Goal: Information Seeking & Learning: Learn about a topic

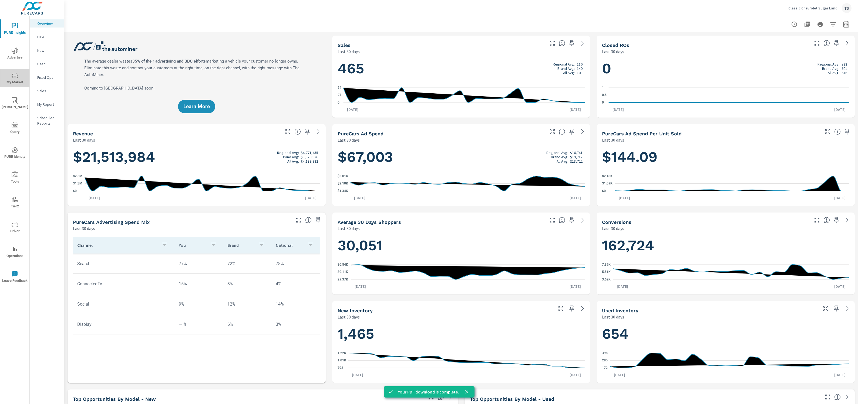
click at [13, 84] on span "My Market" at bounding box center [15, 78] width 26 height 13
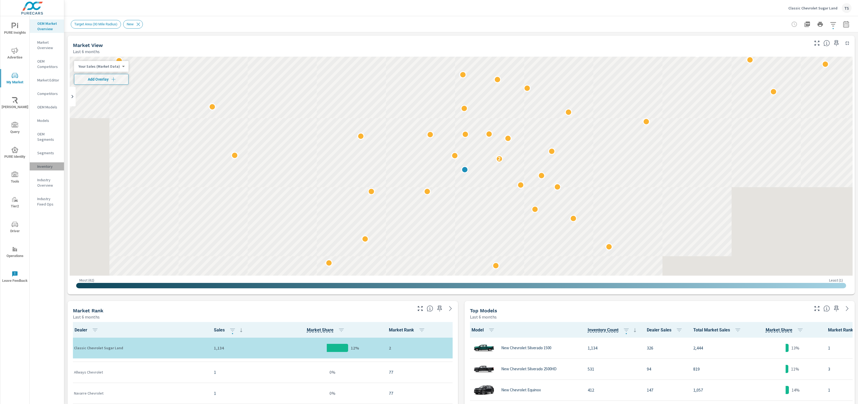
click at [44, 165] on p "Inventory" at bounding box center [48, 166] width 22 height 5
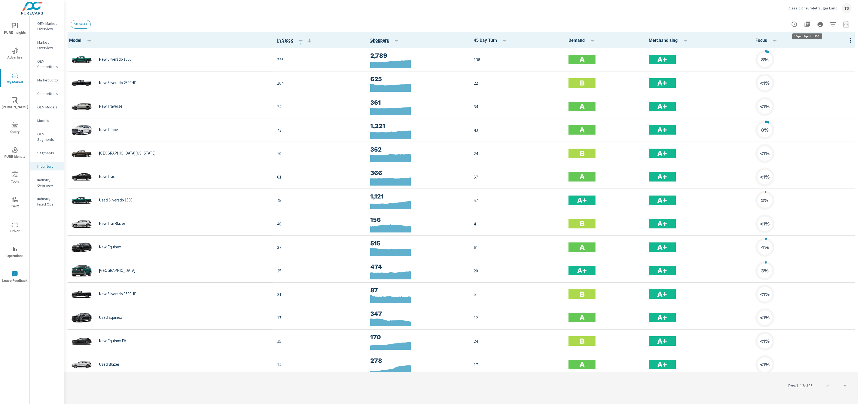
click at [806, 25] on icon "button" at bounding box center [806, 24] width 5 height 5
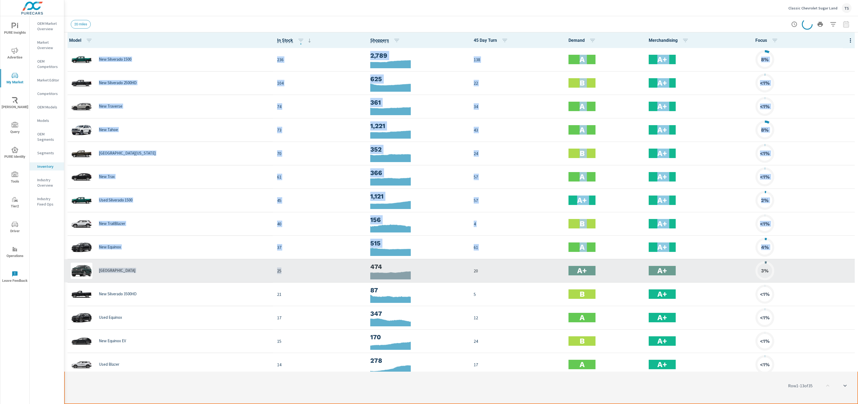
click at [327, 275] on div "25" at bounding box center [319, 271] width 85 height 16
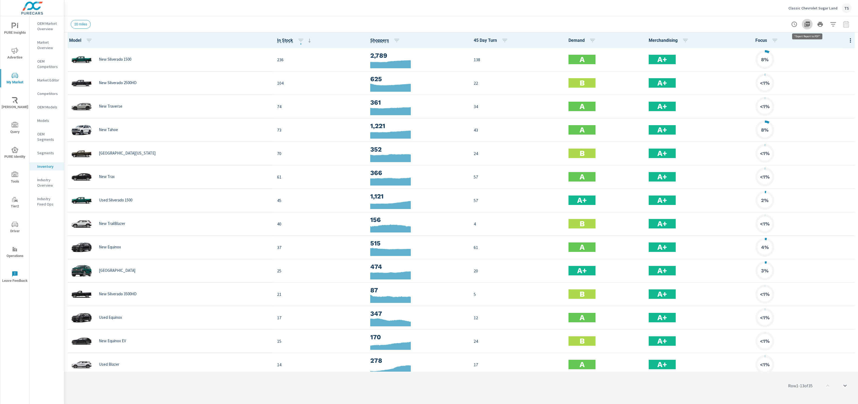
click at [809, 25] on icon "button" at bounding box center [806, 24] width 5 height 5
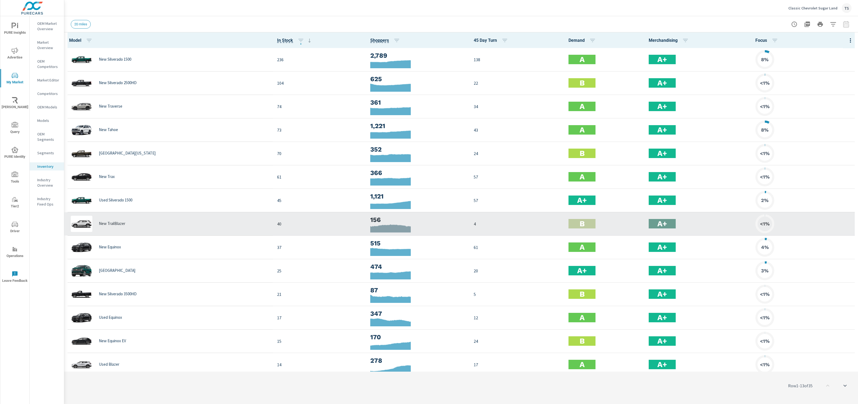
click at [578, 229] on div "B" at bounding box center [604, 224] width 72 height 16
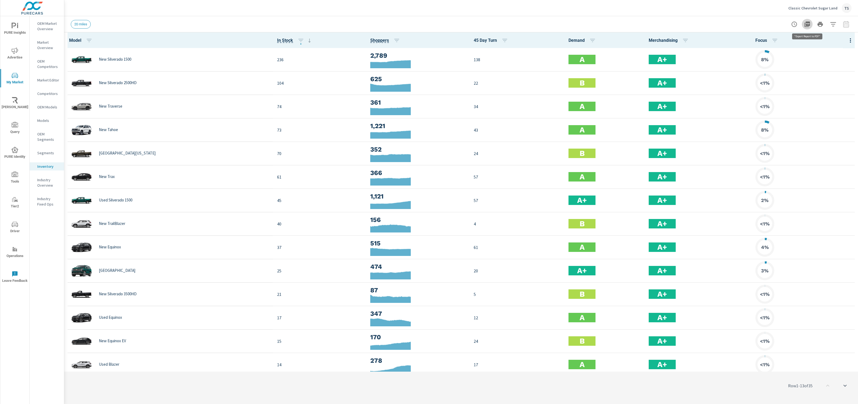
click at [807, 24] on icon "button" at bounding box center [807, 24] width 6 height 6
click at [26, 32] on span "PURE Insights" at bounding box center [15, 29] width 26 height 13
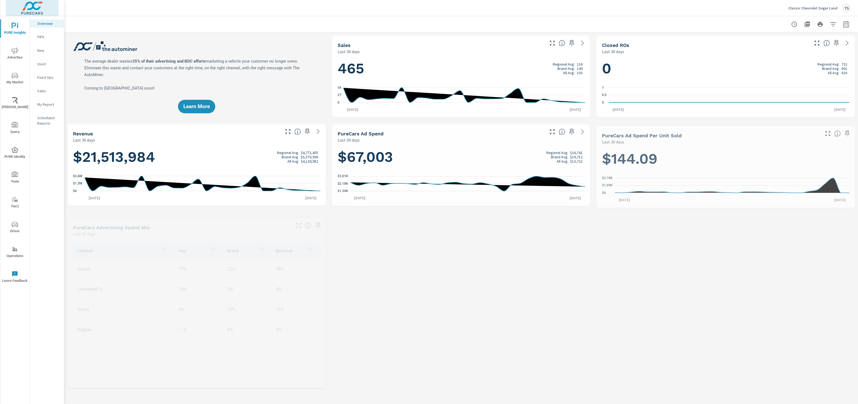
click at [34, 9] on img at bounding box center [32, 8] width 53 height 22
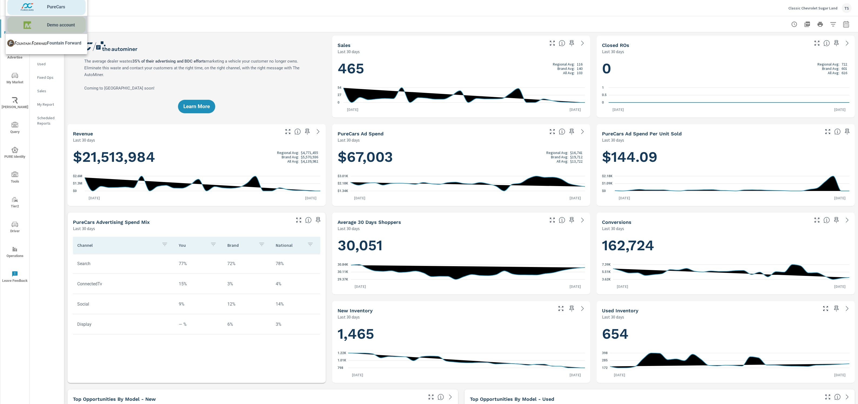
click at [36, 29] on img at bounding box center [27, 25] width 40 height 16
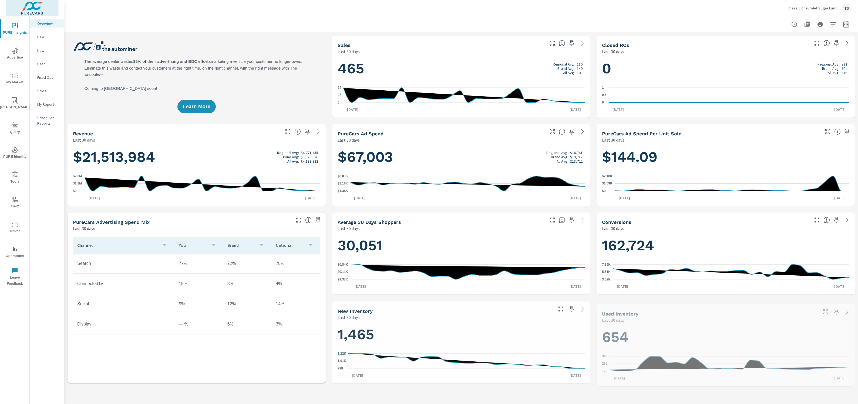
click at [42, 9] on img at bounding box center [32, 8] width 53 height 22
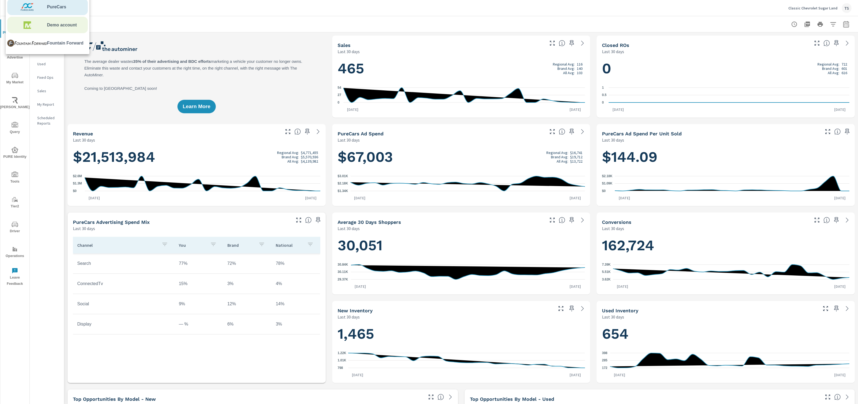
click at [35, 28] on img at bounding box center [27, 25] width 40 height 16
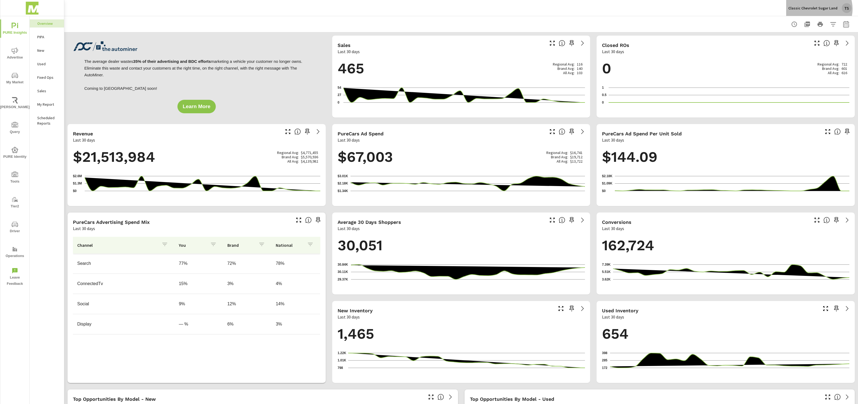
click at [819, 9] on p "Classic Chevrolet Sugar Land" at bounding box center [812, 8] width 49 height 5
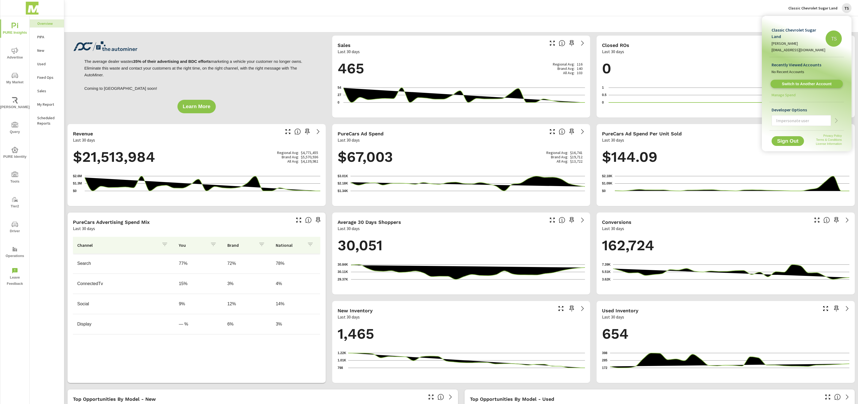
click at [815, 82] on span "Switch to Another Account" at bounding box center [806, 84] width 66 height 5
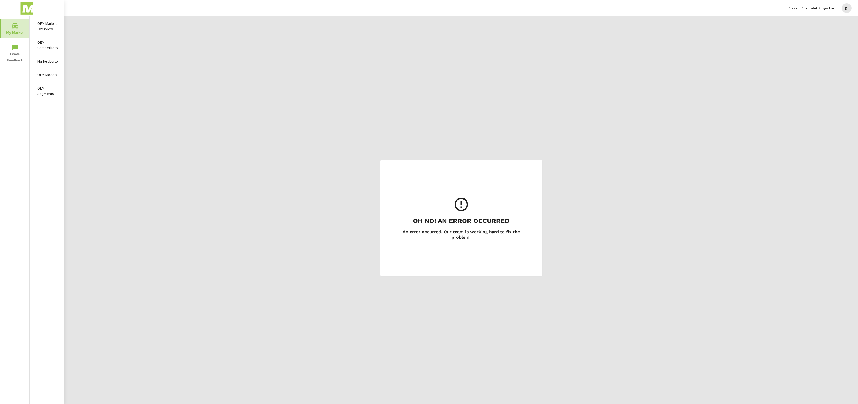
click at [14, 28] on icon "nav menu" at bounding box center [15, 26] width 6 height 6
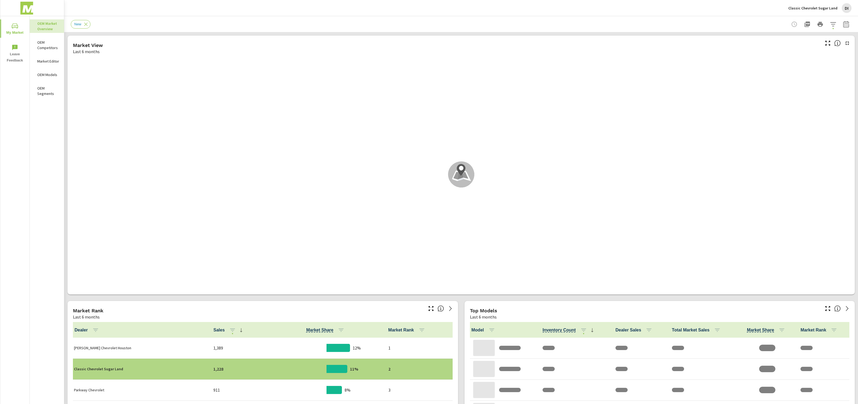
scroll to position [1809, 0]
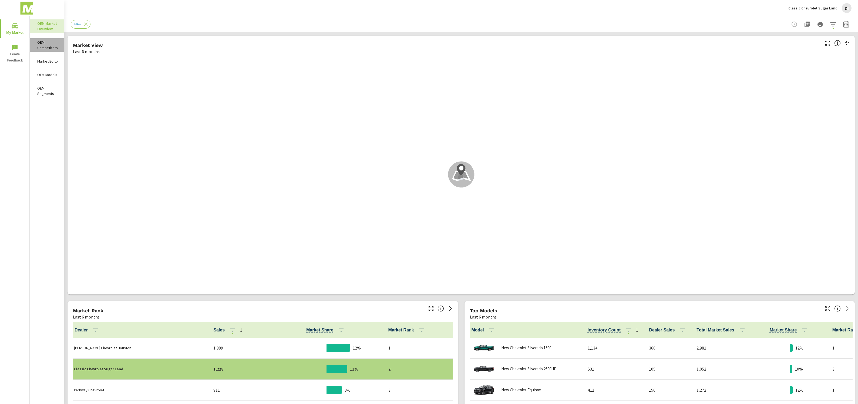
click at [60, 50] on div "OEM Competitors" at bounding box center [47, 44] width 34 height 13
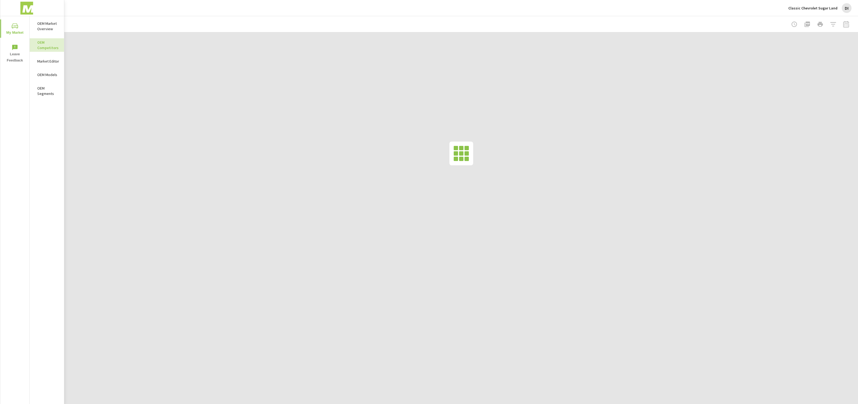
click at [48, 28] on p "OEM Market Overview" at bounding box center [48, 26] width 22 height 11
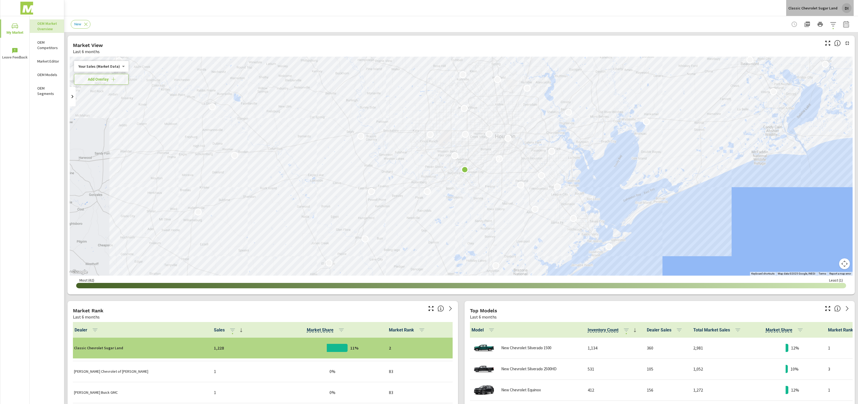
click at [842, 9] on div "DI" at bounding box center [846, 8] width 10 height 10
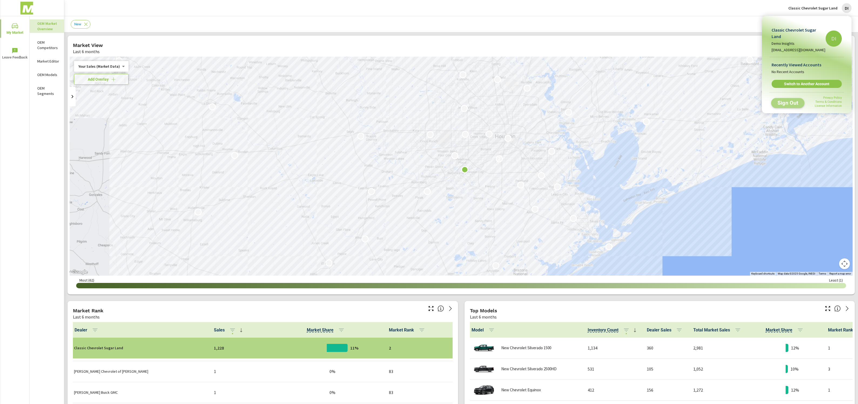
click at [792, 100] on span "Sign Out" at bounding box center [787, 102] width 25 height 5
click at [579, 211] on div at bounding box center [429, 202] width 858 height 404
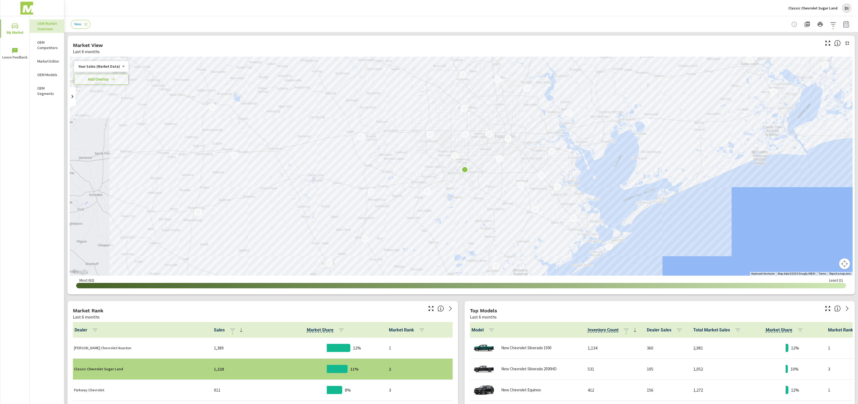
scroll to position [1809, 0]
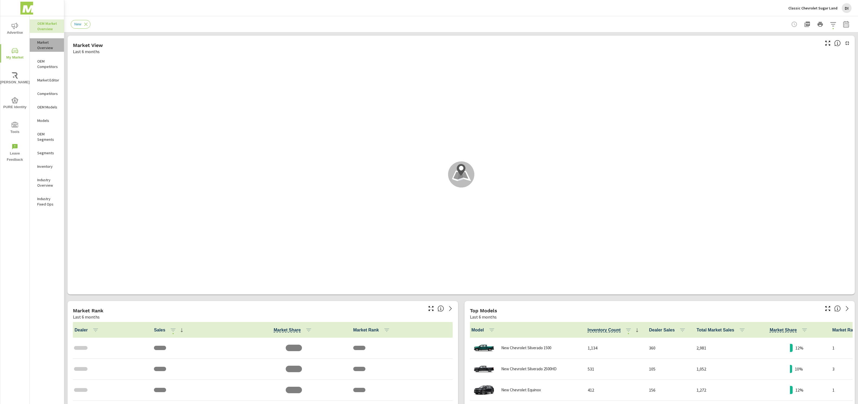
click at [39, 46] on p "Market Overview" at bounding box center [48, 45] width 22 height 11
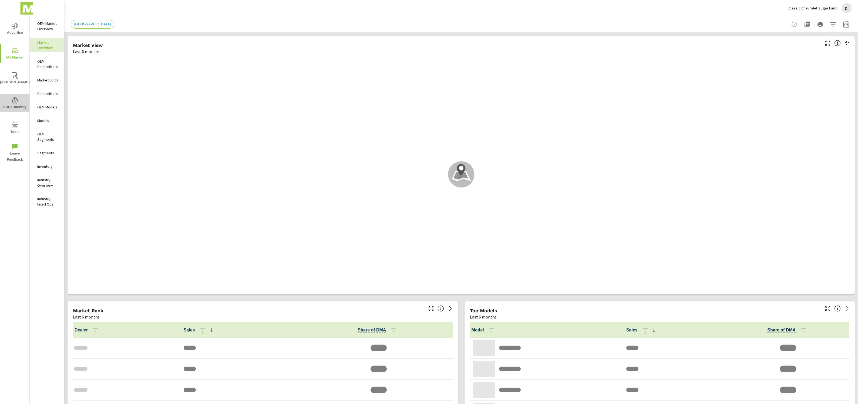
click at [11, 100] on span "PURE Identity" at bounding box center [15, 103] width 26 height 13
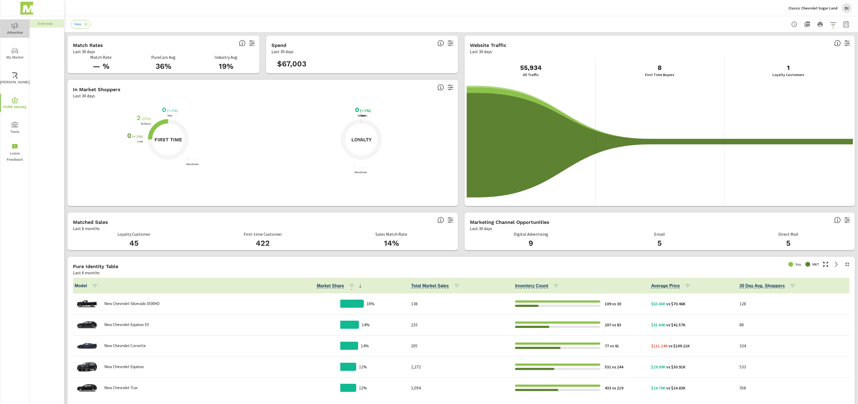
click at [19, 27] on span "Advertise" at bounding box center [15, 29] width 26 height 13
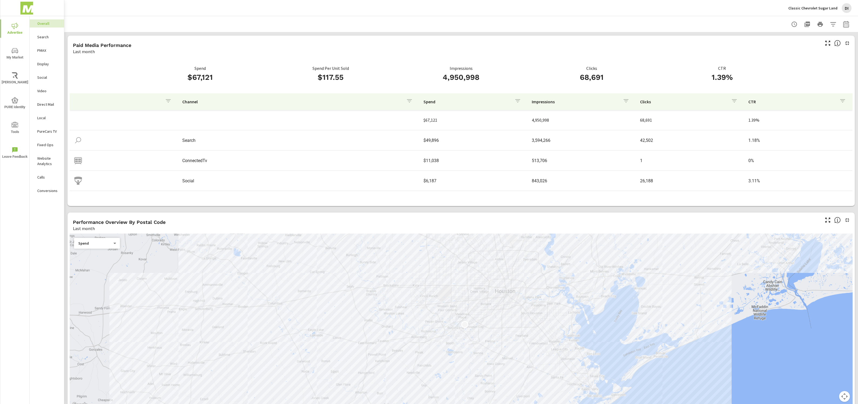
click at [48, 154] on div "Website Analytics" at bounding box center [47, 160] width 34 height 13
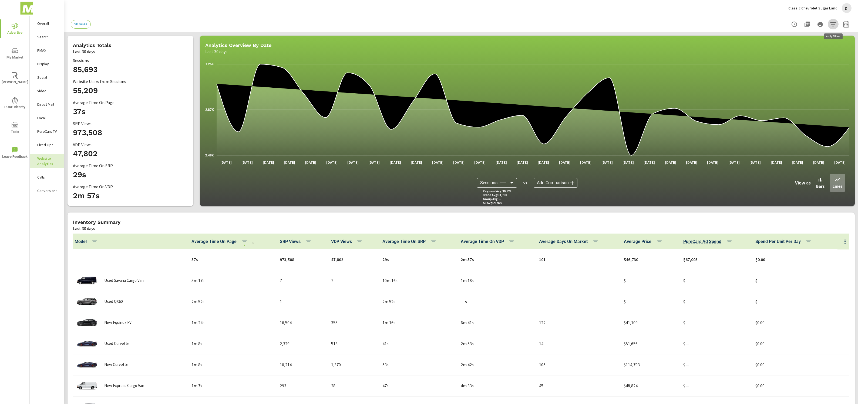
click at [833, 25] on icon "button" at bounding box center [833, 24] width 6 height 6
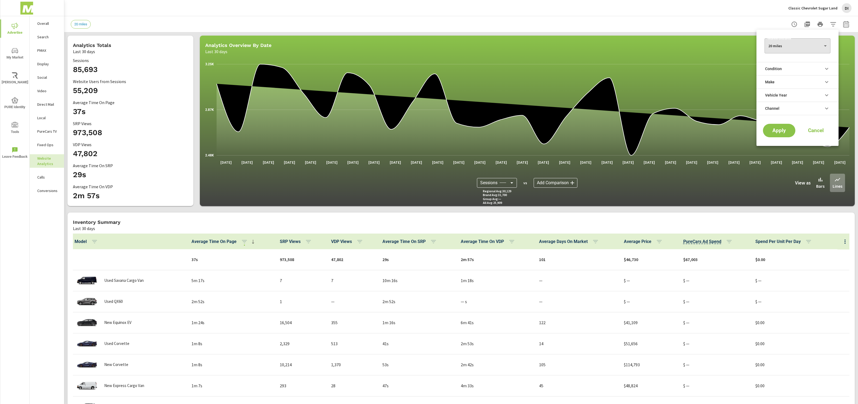
click at [821, 41] on body "Advertise My Market [PERSON_NAME] PURE Identity Tools Leave Feedback Overall Se…" at bounding box center [429, 202] width 858 height 404
click at [804, 73] on li "50 miles" at bounding box center [797, 71] width 66 height 9
type Distance "50"
click at [794, 104] on li "Channel" at bounding box center [797, 108] width 82 height 13
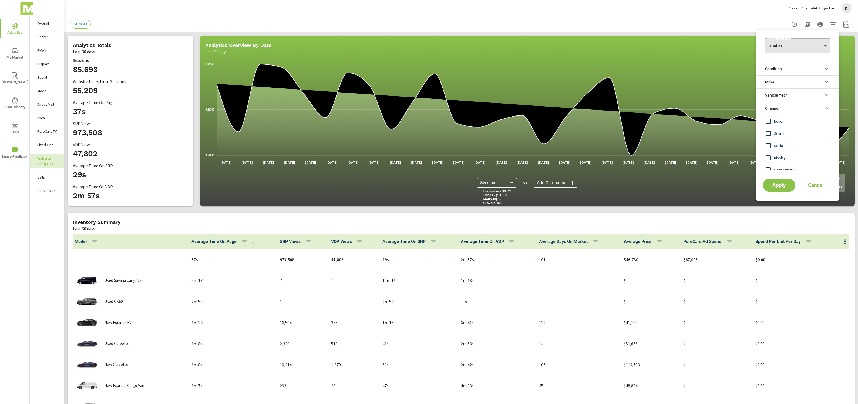
click at [779, 131] on span "Search" at bounding box center [803, 133] width 59 height 6
click at [785, 185] on span "Apply" at bounding box center [779, 185] width 22 height 5
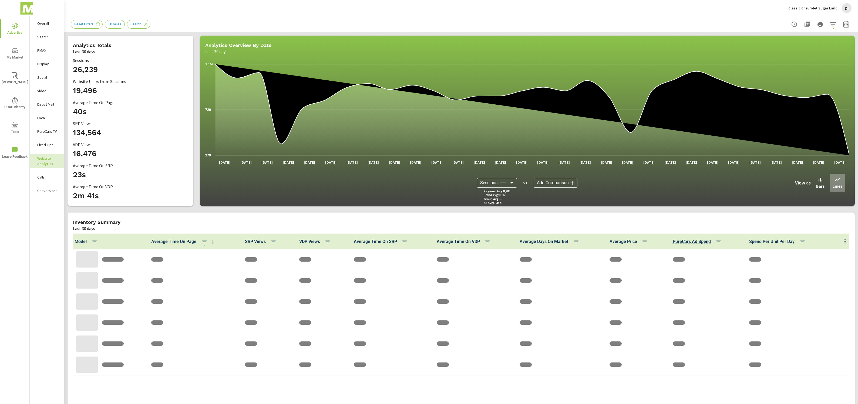
click at [269, 217] on div "Inventory Summary Last 30 days" at bounding box center [460, 222] width 787 height 19
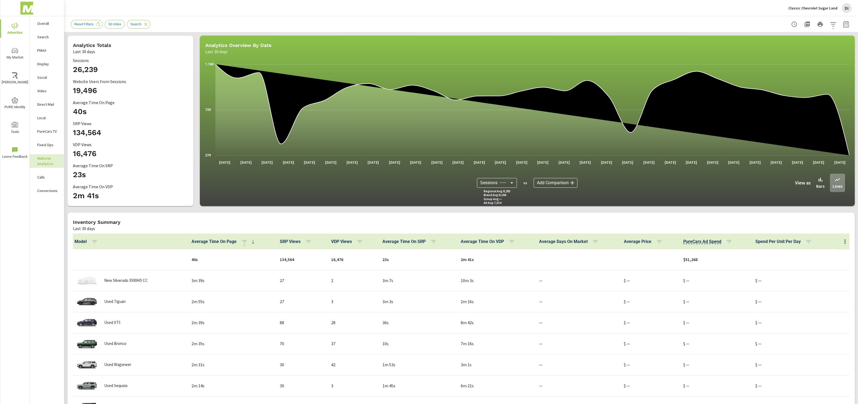
click at [20, 54] on span "My Market" at bounding box center [15, 54] width 26 height 13
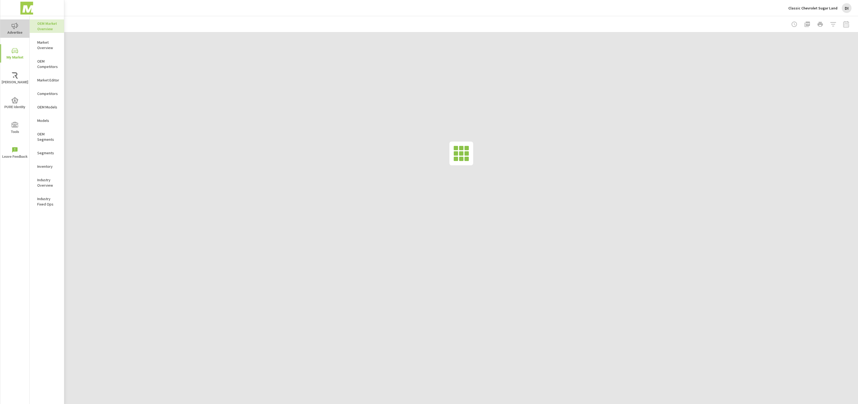
click at [26, 26] on span "Advertise" at bounding box center [15, 29] width 26 height 13
